Goal: Information Seeking & Learning: Learn about a topic

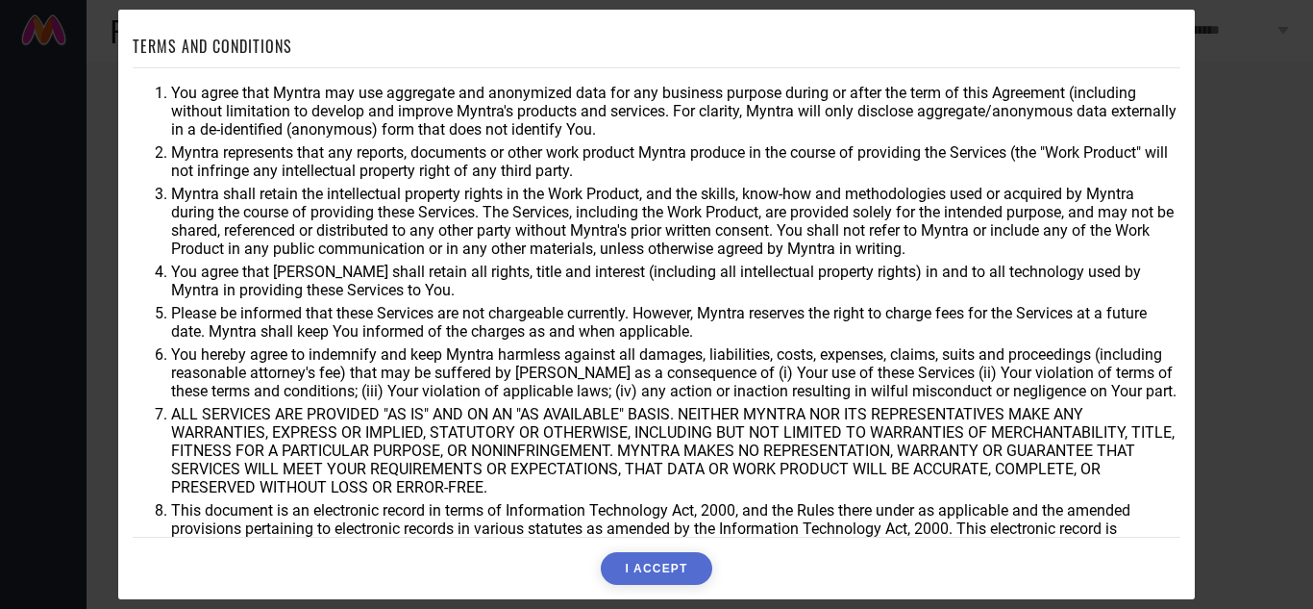
scroll to position [53, 0]
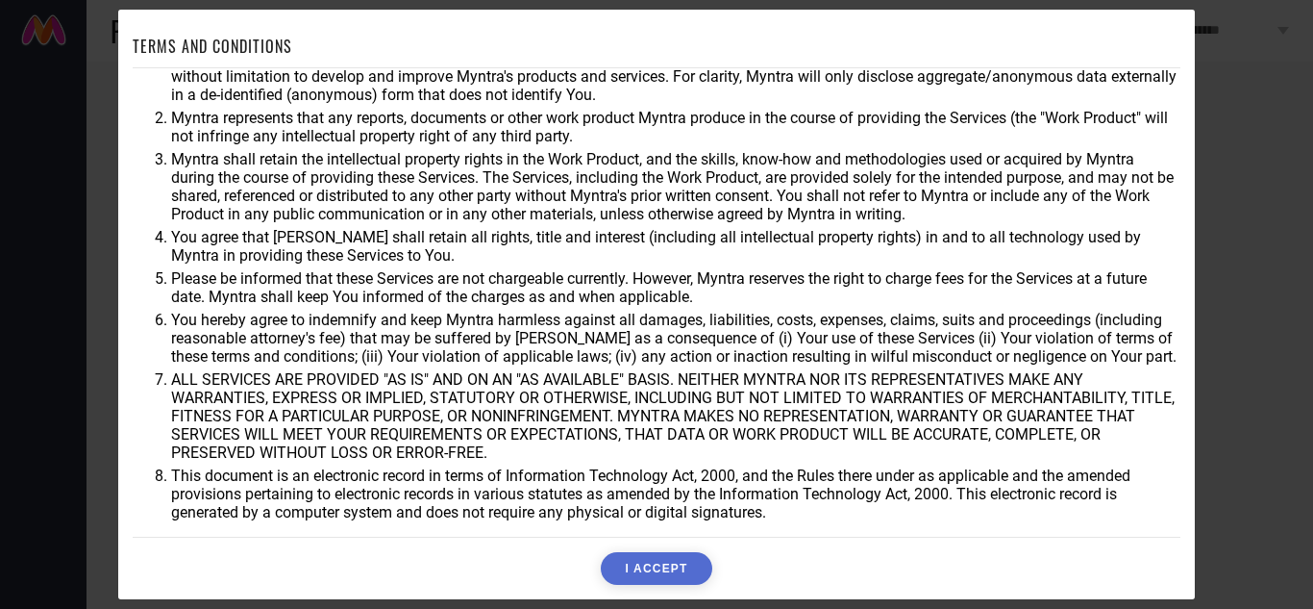
click at [644, 582] on button "I ACCEPT" at bounding box center [656, 568] width 111 height 33
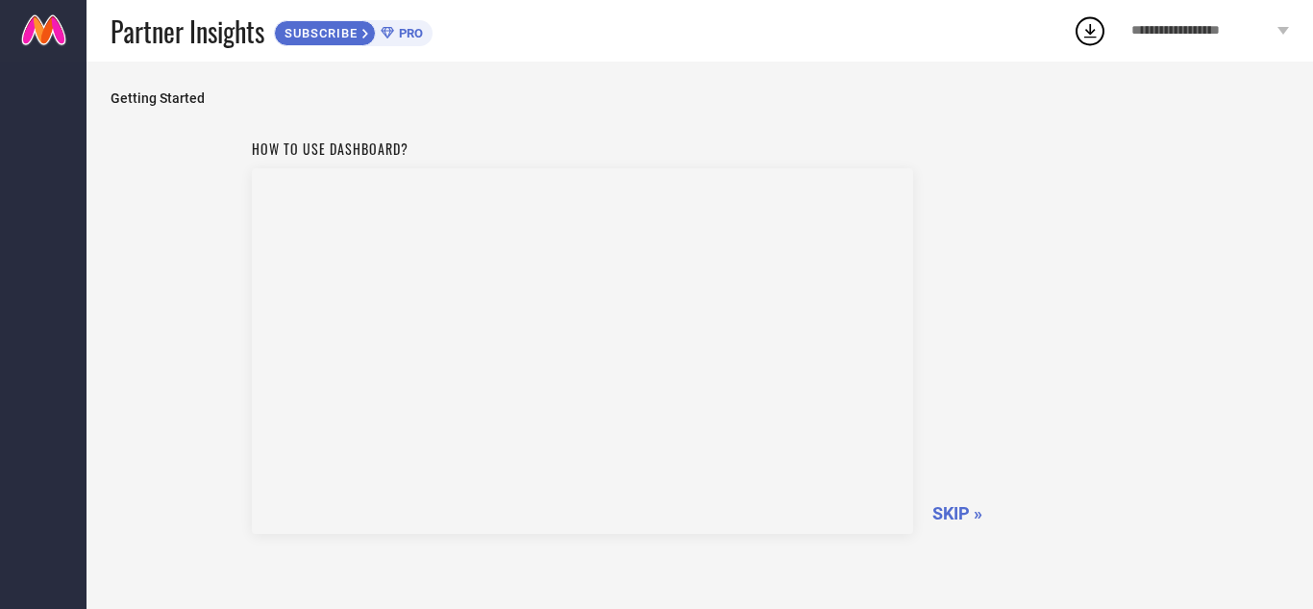
click at [958, 507] on span "SKIP »" at bounding box center [957, 513] width 50 height 20
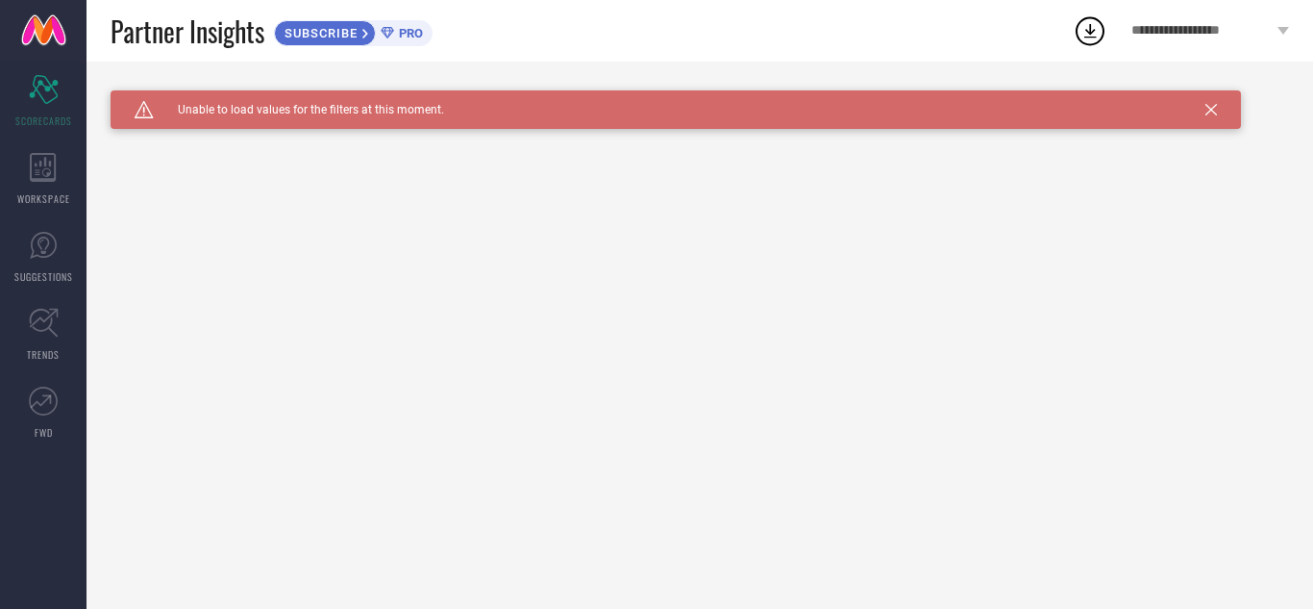
click at [1221, 104] on div "Caution Created with Sketch. Unable to load values for the filters at this mome…" at bounding box center [676, 109] width 1131 height 38
click at [1209, 108] on icon at bounding box center [1212, 110] width 12 height 12
click at [45, 183] on div "WORKSPACE" at bounding box center [43, 178] width 87 height 77
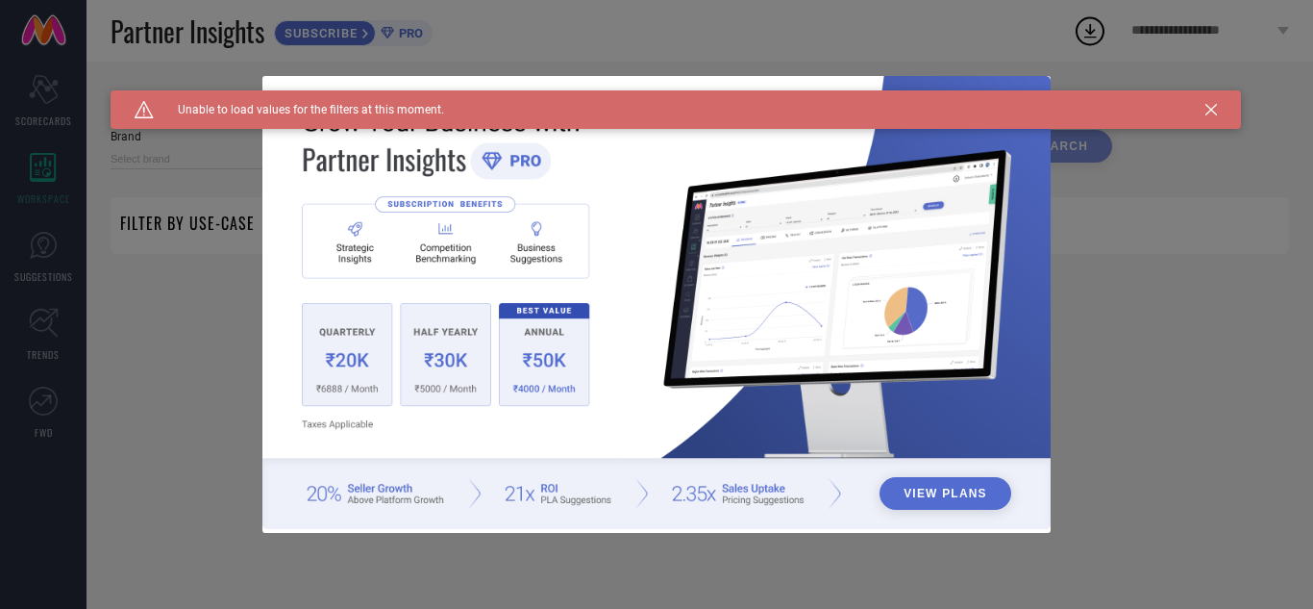
type input "1 STOP FASHION"
type input "All"
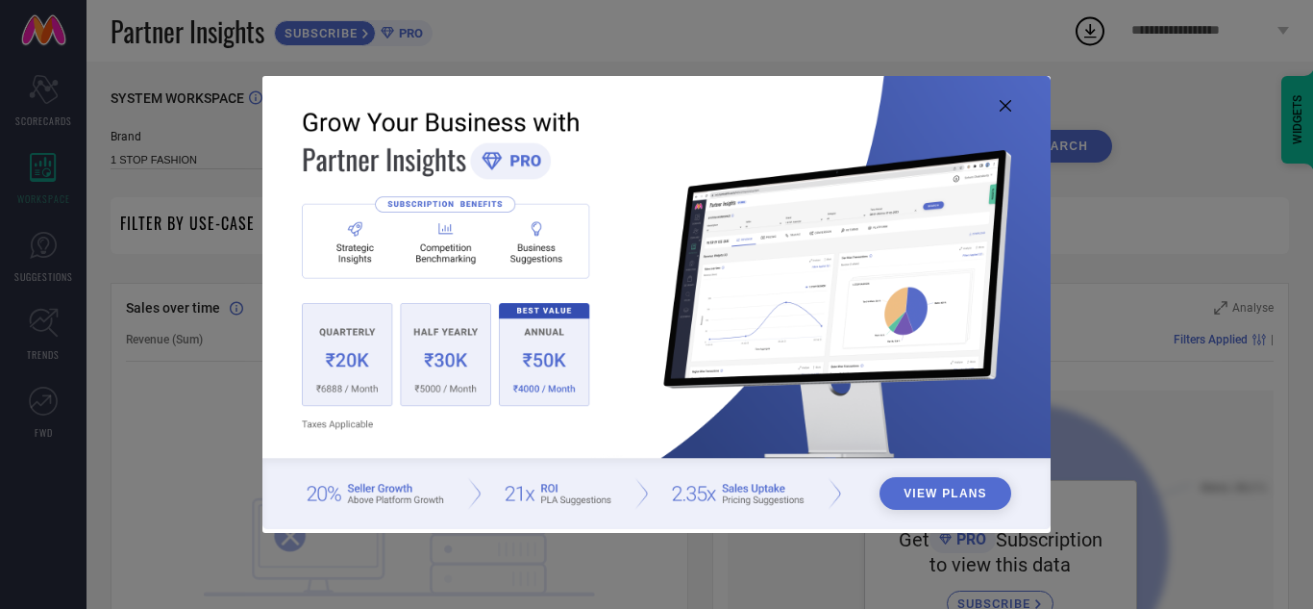
click at [43, 264] on div "View Plans" at bounding box center [656, 304] width 1313 height 609
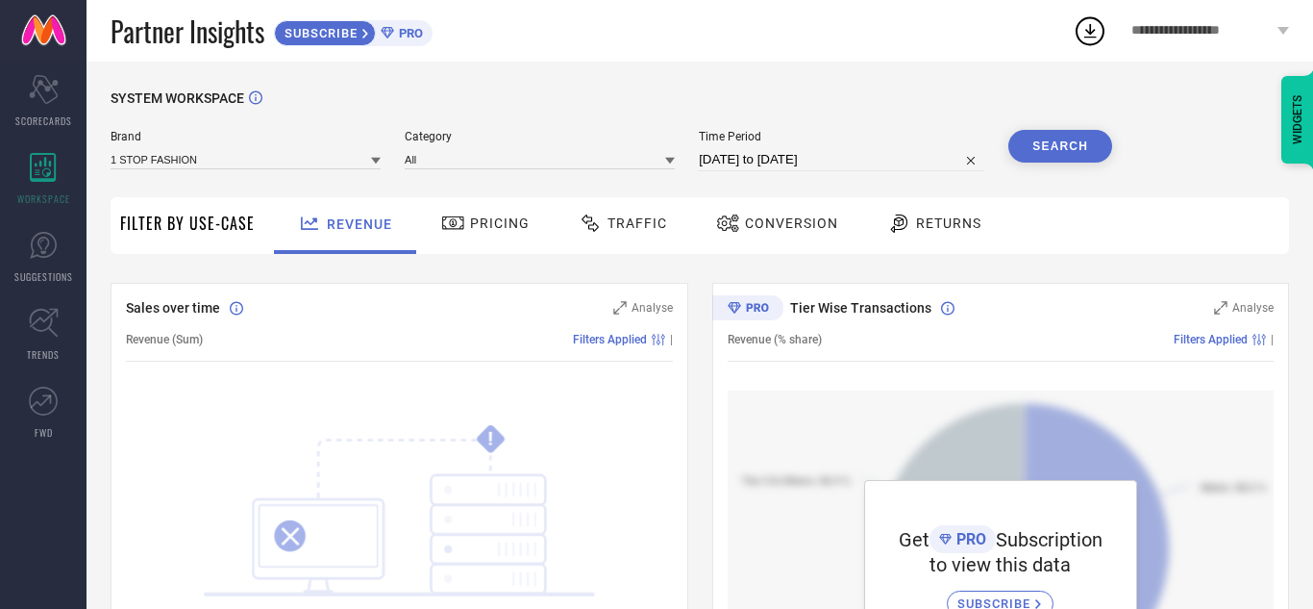
click at [196, 222] on span "Filter By Use-Case" at bounding box center [187, 222] width 135 height 23
click at [247, 231] on span "Filter By Use-Case" at bounding box center [187, 222] width 135 height 23
drag, startPoint x: 185, startPoint y: 230, endPoint x: 491, endPoint y: 243, distance: 307.0
click at [491, 243] on div "Filter By Use-Case Revenue Pricing Traffic Conversion Returns" at bounding box center [700, 225] width 1179 height 57
click at [491, 243] on div "Pricing" at bounding box center [485, 225] width 137 height 57
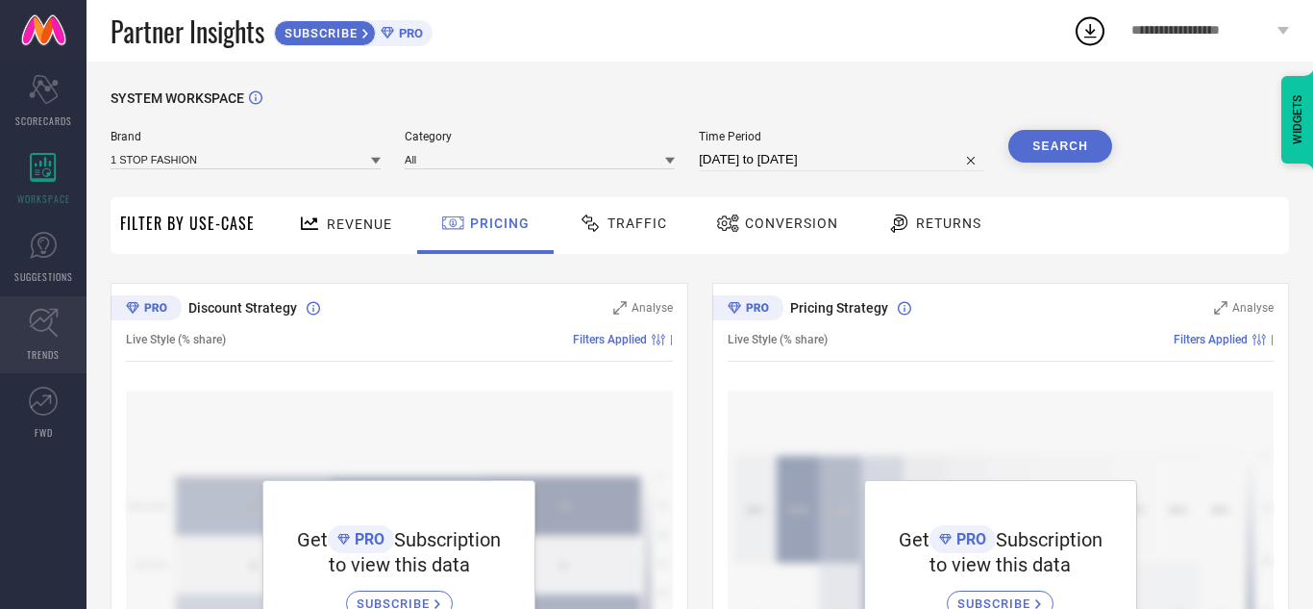
click at [52, 320] on icon at bounding box center [43, 323] width 29 height 29
